Goal: Information Seeking & Learning: Learn about a topic

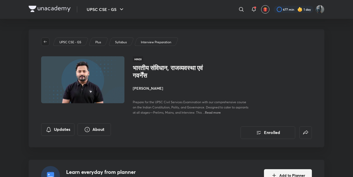
click at [47, 42] on icon "button" at bounding box center [45, 42] width 4 height 4
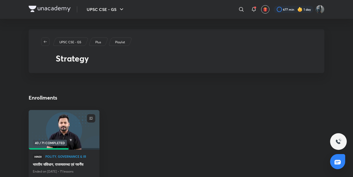
click at [44, 39] on button "button" at bounding box center [45, 41] width 8 height 8
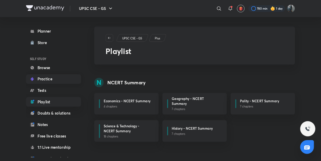
scroll to position [58, 0]
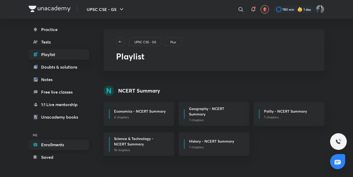
click at [45, 145] on link "Enrollments" at bounding box center [59, 144] width 60 height 10
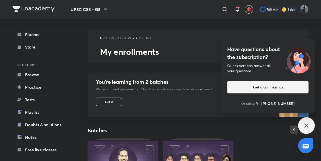
click at [303, 129] on div "Have questions about the subscription? Our expert can answer all your questions…" at bounding box center [306, 125] width 17 height 17
